Goal: Communication & Community: Share content

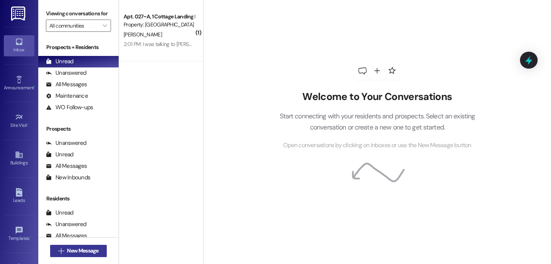
click at [99, 252] on button " New Message" at bounding box center [78, 251] width 57 height 12
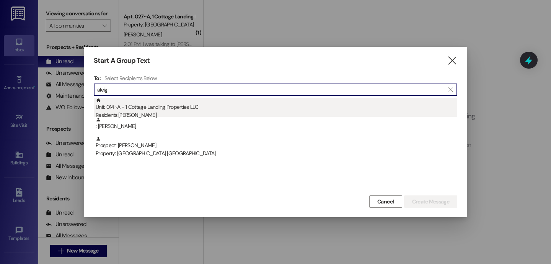
type input "aleig"
click at [119, 115] on div "Residents: [PERSON_NAME]" at bounding box center [277, 115] width 362 height 8
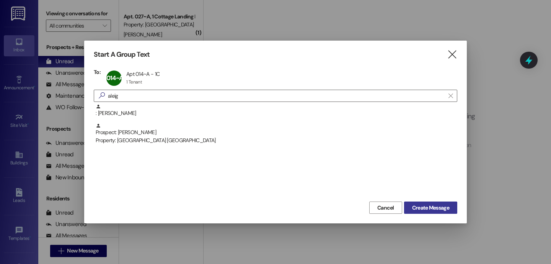
click at [429, 210] on span "Create Message" at bounding box center [430, 208] width 37 height 8
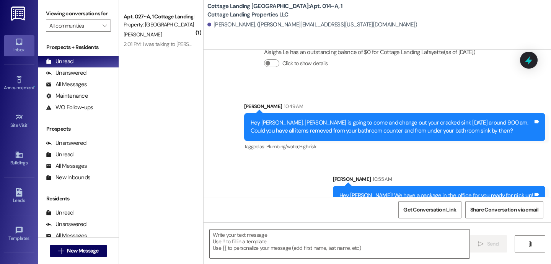
scroll to position [1459, 0]
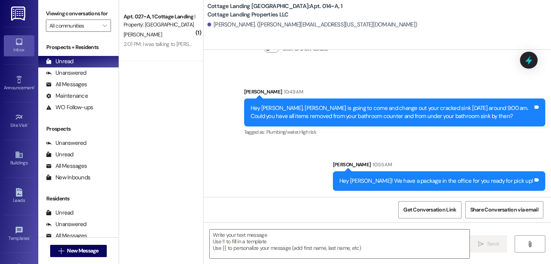
click at [292, 107] on div "Hey [PERSON_NAME], [PERSON_NAME] is going to come and change out your cracked s…" at bounding box center [392, 112] width 283 height 16
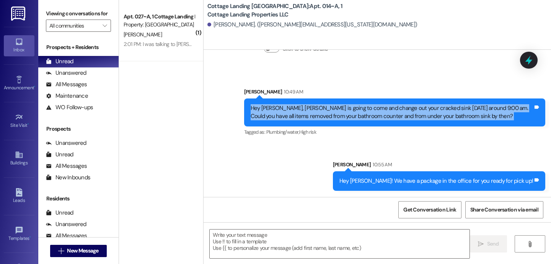
click at [292, 107] on div "Hey [PERSON_NAME], [PERSON_NAME] is going to come and change out your cracked s…" at bounding box center [392, 112] width 283 height 16
copy div "Hey [PERSON_NAME], [PERSON_NAME] is going to come and change out your cracked s…"
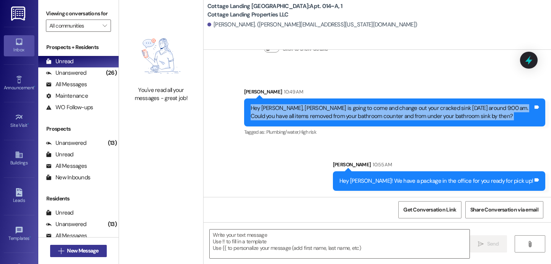
click at [101, 247] on button " New Message" at bounding box center [78, 251] width 57 height 12
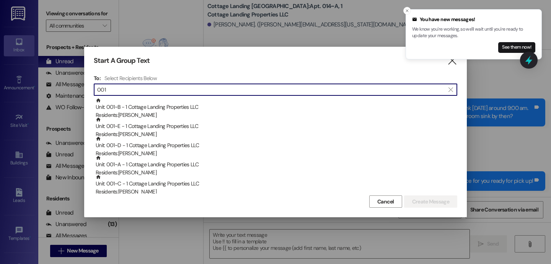
type input "001"
click at [457, 66] on div "Start A Group Text  To: Select Recipients Below  001  Unit: 001~B - 1 Cottag…" at bounding box center [275, 132] width 383 height 170
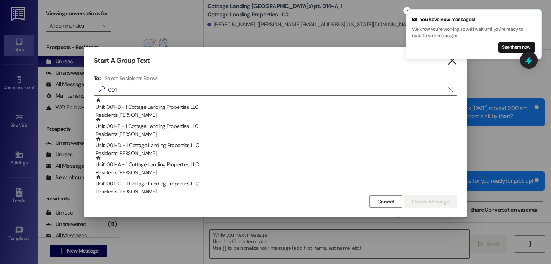
click at [457, 64] on icon "" at bounding box center [452, 61] width 10 height 8
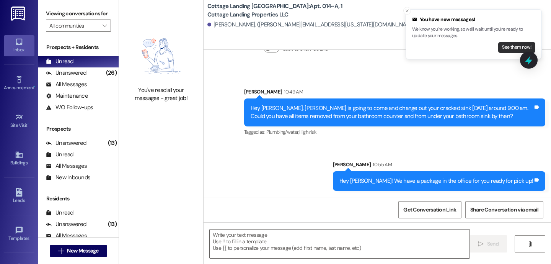
drag, startPoint x: 491, startPoint y: 51, endPoint x: 501, endPoint y: 51, distance: 9.2
click at [492, 51] on div "See them now!" at bounding box center [473, 47] width 123 height 11
click at [501, 51] on button "See them now!" at bounding box center [517, 47] width 37 height 11
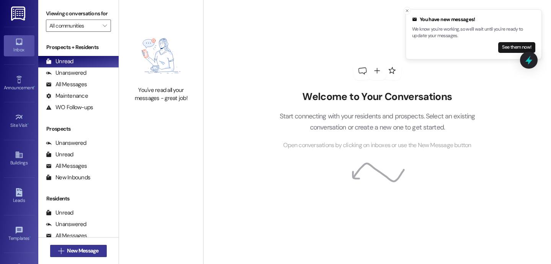
click at [61, 252] on icon "" at bounding box center [61, 251] width 6 height 6
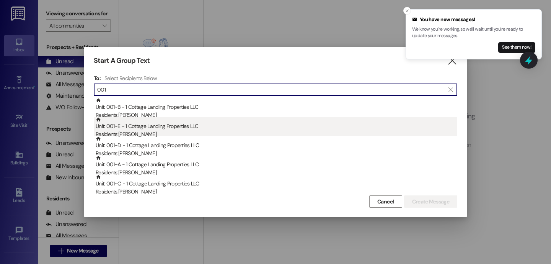
type input "001"
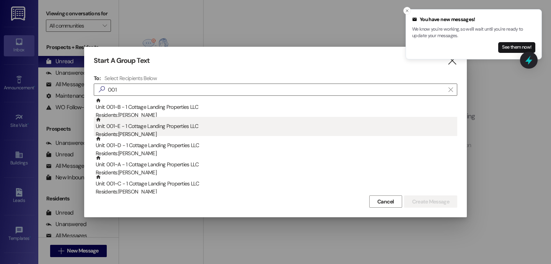
click at [154, 117] on div "Unit: 001~E - 1 Cottage Landing Properties LLC Residents: Mary Landry" at bounding box center [277, 128] width 362 height 22
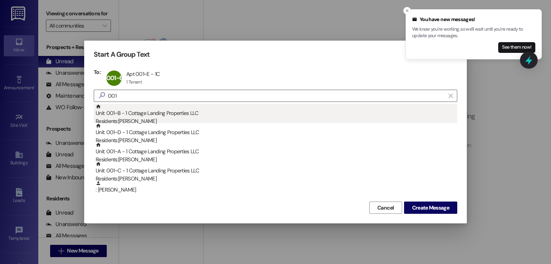
click at [155, 113] on div "Unit: 001~B - 1 Cottage Landing Properties LLC Residents: Anna Bailey" at bounding box center [277, 115] width 362 height 22
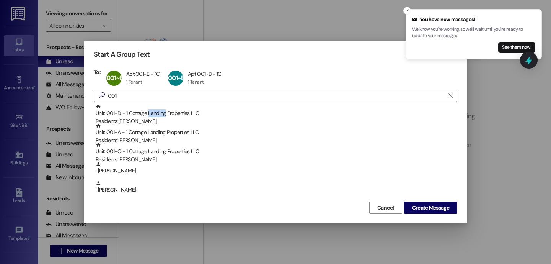
click at [155, 113] on div "Unit: 001~D - 1 Cottage Landing Properties LLC Residents: Bailey Tibbett" at bounding box center [277, 115] width 362 height 22
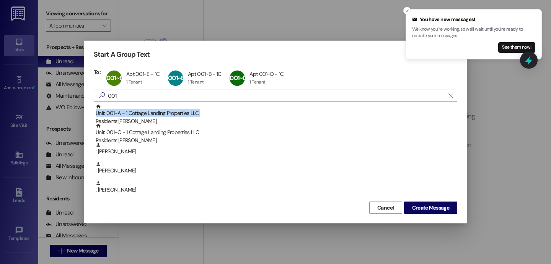
click at [155, 113] on div "Unit: 001~A - 1 Cottage Landing Properties LLC Residents: Allison Webb" at bounding box center [277, 115] width 362 height 22
click at [155, 113] on div "Unit: 001~C - 1 Cottage Landing Properties LLC Residents: Maura Calahan" at bounding box center [277, 115] width 362 height 22
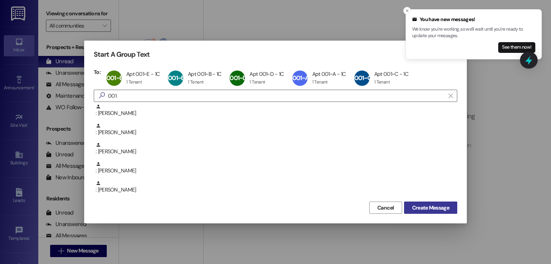
drag, startPoint x: 439, startPoint y: 205, endPoint x: 420, endPoint y: 212, distance: 20.4
click at [439, 206] on span "Create Message" at bounding box center [430, 208] width 37 height 8
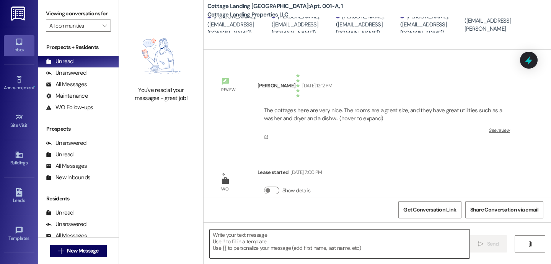
click at [247, 234] on textarea at bounding box center [340, 243] width 260 height 29
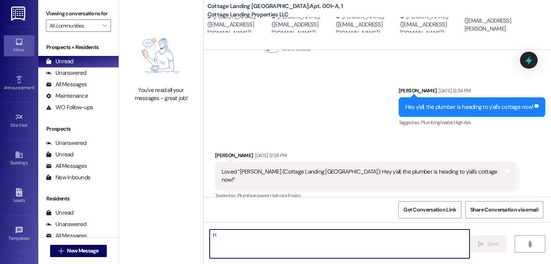
scroll to position [721, 0]
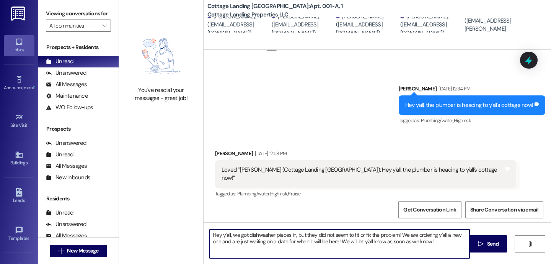
type textarea "Hey y'all, we got dishwasher pieces in, but they did not seem to fit or fix the…"
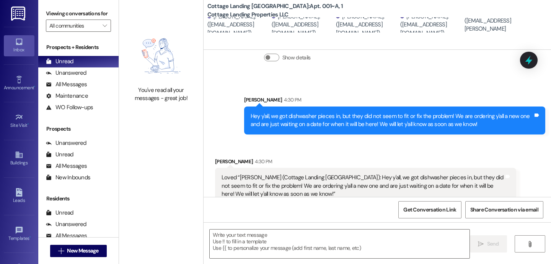
scroll to position [924, 0]
